Goal: Task Accomplishment & Management: Manage account settings

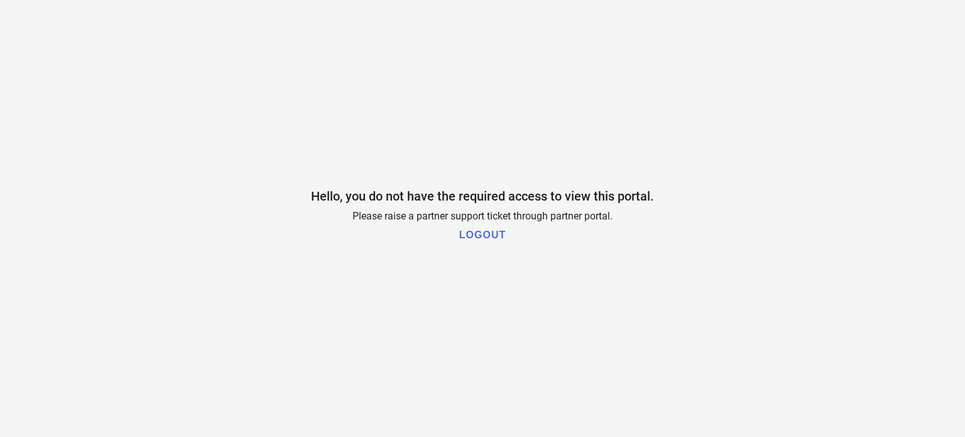
click at [503, 229] on h1 "LOGOUT" at bounding box center [482, 234] width 47 height 11
click at [507, 241] on button "LOGOUT" at bounding box center [483, 235] width 54 height 26
